Goal: Information Seeking & Learning: Learn about a topic

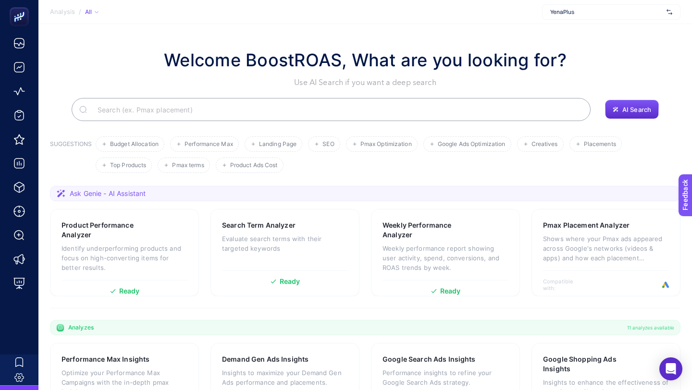
click at [572, 13] on span "YenaPlus" at bounding box center [606, 12] width 112 height 8
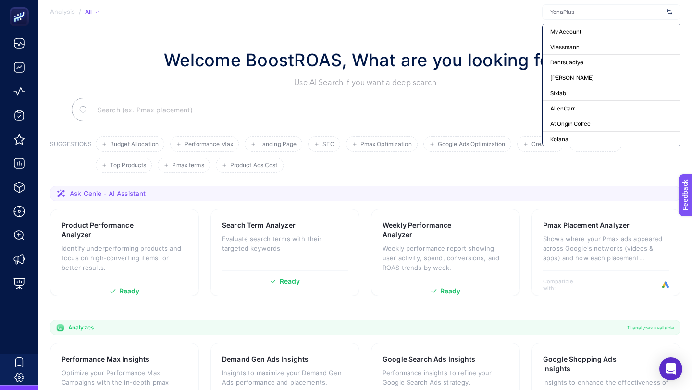
click at [489, 41] on section "Welcome BoostROAS, What are you looking for? Use AI Search if you want a deep s…" at bounding box center [365, 332] width 654 height 616
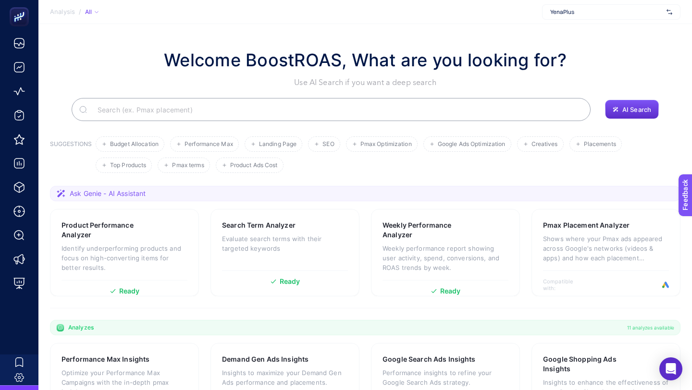
click at [632, 5] on div "YenaPlus" at bounding box center [611, 11] width 138 height 15
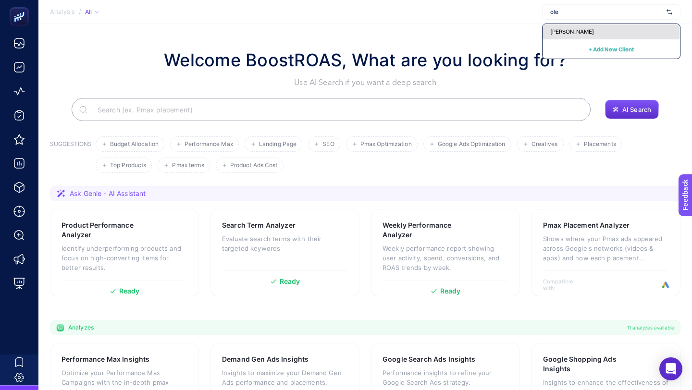
type input "ole"
click at [558, 31] on span "[PERSON_NAME]" at bounding box center [572, 32] width 44 height 8
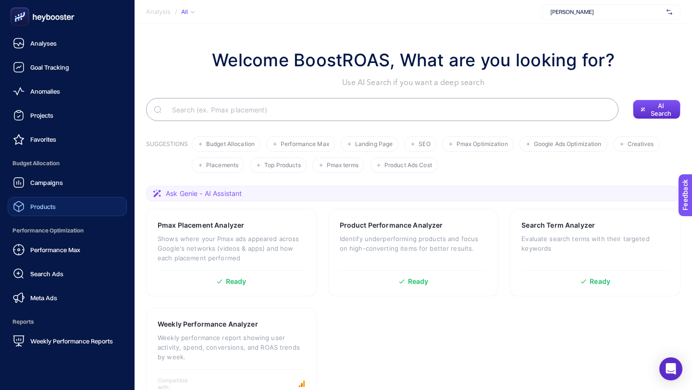
click at [57, 209] on link "Products" at bounding box center [67, 206] width 119 height 19
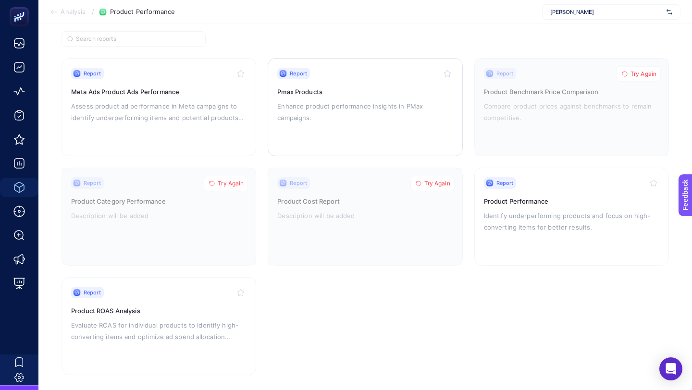
scroll to position [77, 0]
click at [545, 220] on p "Identify underperforming products and focus on high-converting items for better…" at bounding box center [571, 219] width 175 height 23
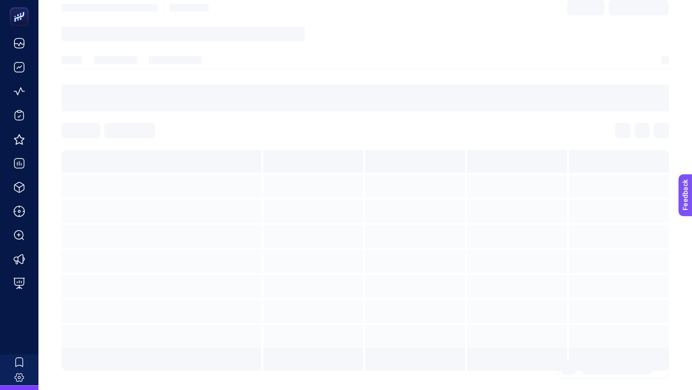
scroll to position [43, 0]
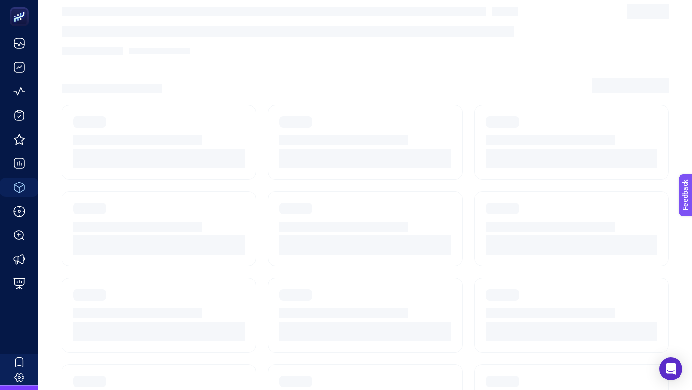
scroll to position [77, 0]
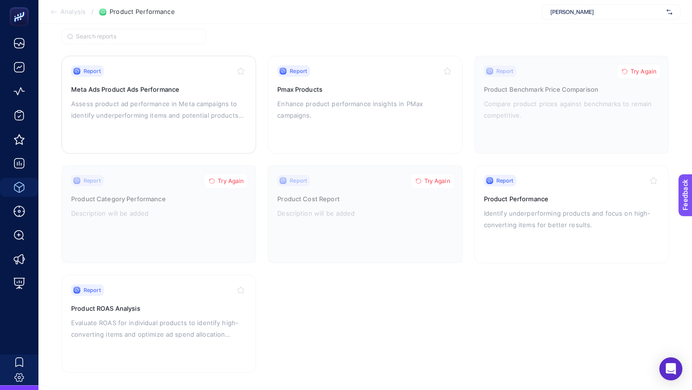
click at [162, 103] on p "Assess product ad performance in Meta campaigns to identify underperforming ite…" at bounding box center [158, 109] width 175 height 23
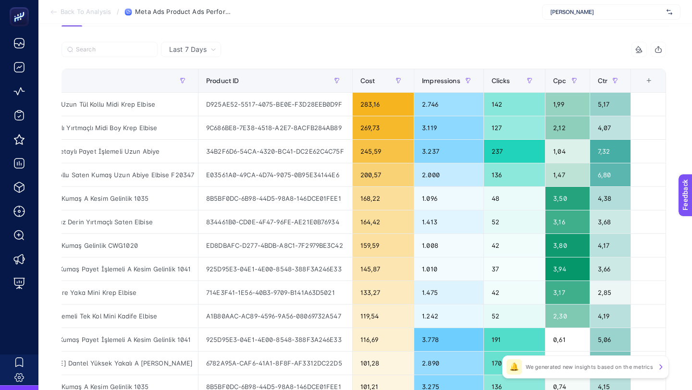
scroll to position [101, 0]
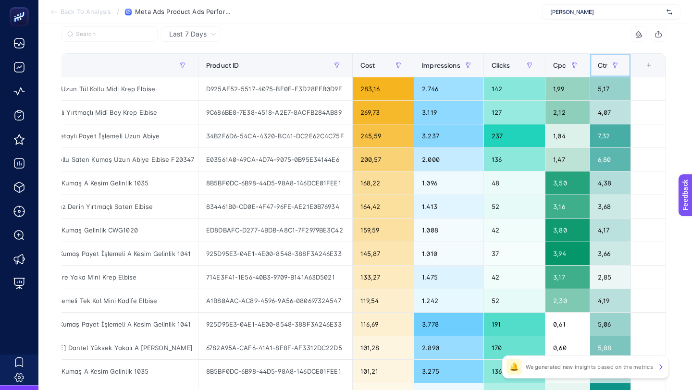
click at [606, 65] on span "Ctr" at bounding box center [603, 66] width 10 height 8
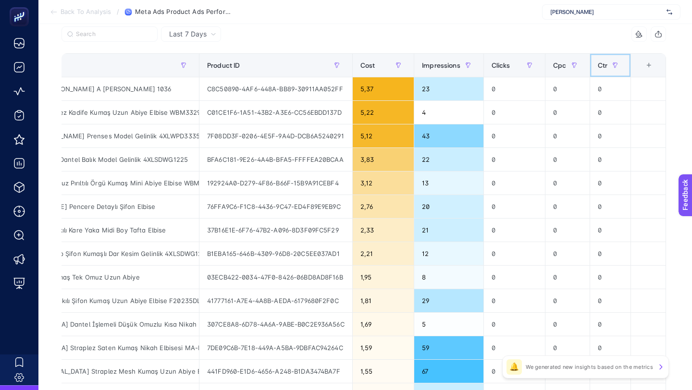
scroll to position [0, 255]
click at [606, 66] on span "Ctr" at bounding box center [603, 66] width 10 height 8
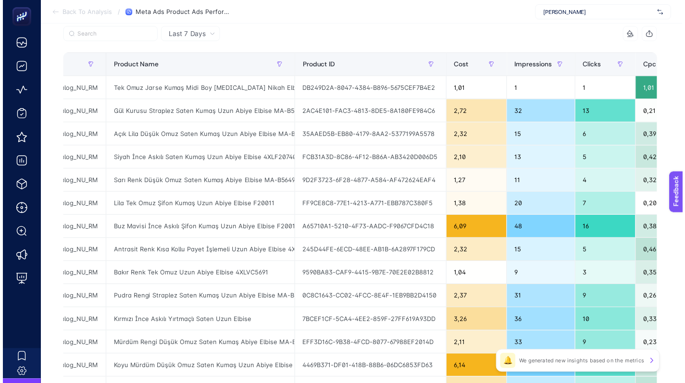
scroll to position [0, 21]
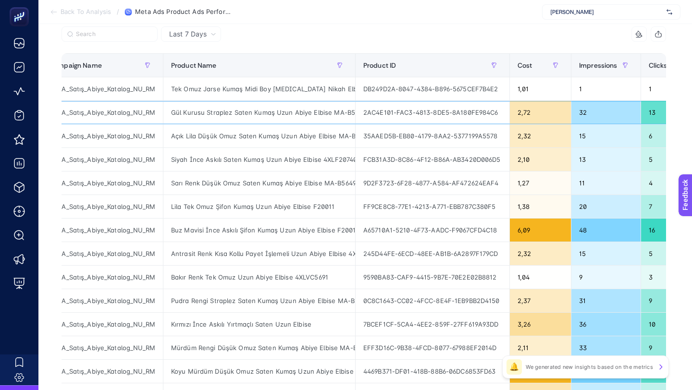
click at [188, 111] on div "Gül Kurusu Straplez Saten Kumaş Uzun Abiye Elbise MA-B5804-001K" at bounding box center [259, 112] width 192 height 23
copy tr "Gül Kurusu Straplez Saten Kumaş Uzun Abiye Elbise MA-B5804-001K"
